Goal: Complete application form

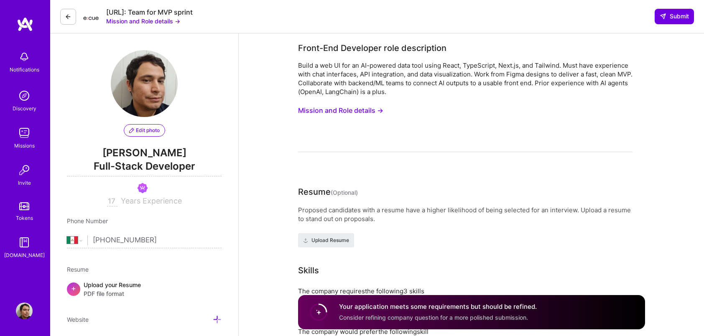
select select "MX"
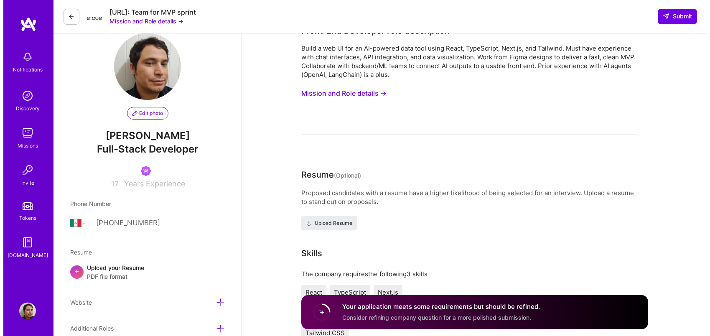
scroll to position [16, 0]
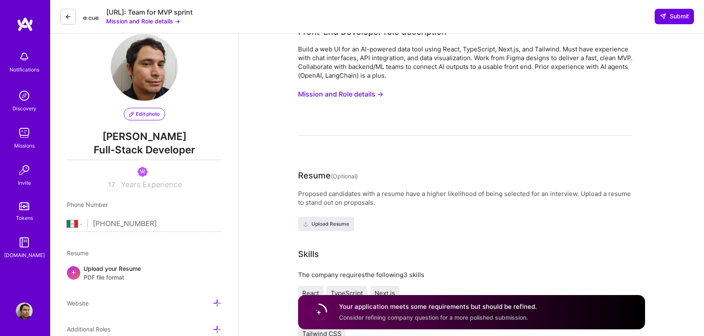
click at [141, 113] on span "Edit photo" at bounding box center [144, 114] width 31 height 8
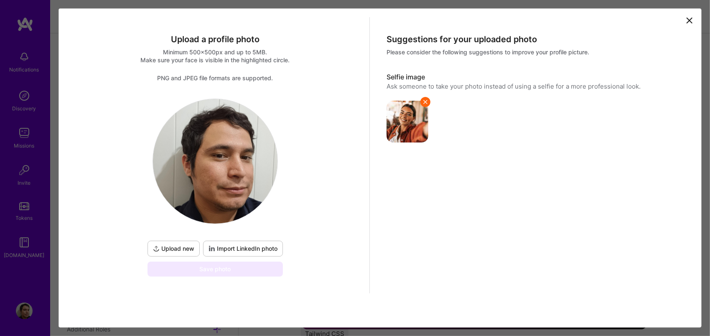
click at [185, 251] on span "Upload new" at bounding box center [173, 249] width 41 height 8
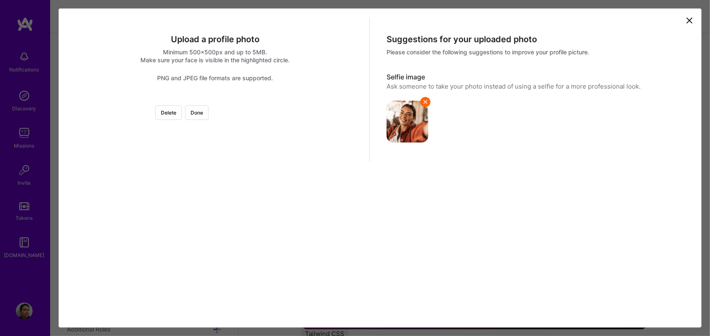
scroll to position [59, 0]
click at [215, 252] on div at bounding box center [340, 224] width 251 height 251
click at [215, 262] on div at bounding box center [340, 224] width 251 height 251
click at [286, 211] on div at bounding box center [340, 224] width 251 height 251
click at [209, 105] on button "Done" at bounding box center [196, 112] width 23 height 15
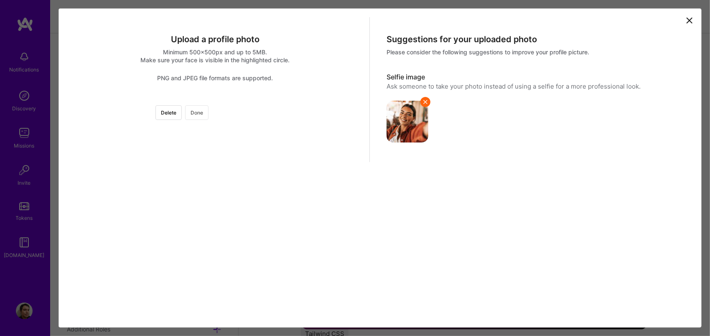
scroll to position [0, 0]
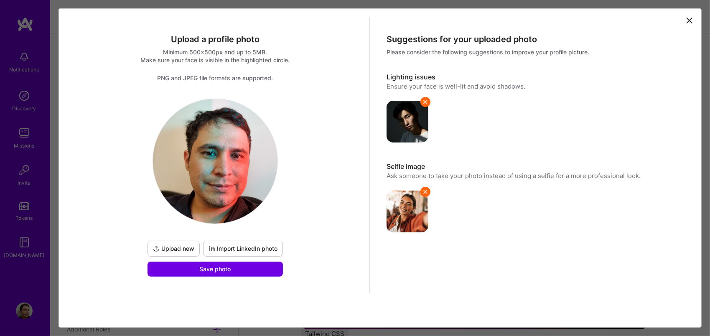
click at [181, 245] on span "Upload new" at bounding box center [173, 249] width 41 height 8
